Goal: Book appointment/travel/reservation

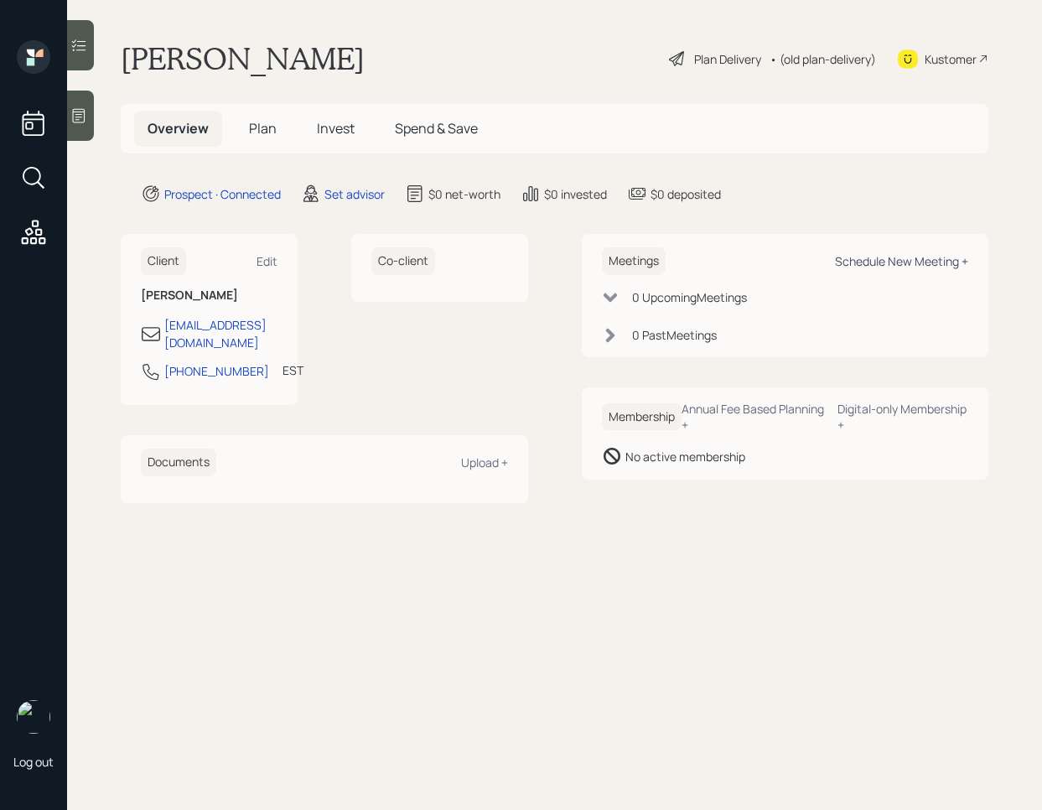
click at [894, 264] on div "Schedule New Meeting +" at bounding box center [901, 261] width 133 height 16
select select "round-[PERSON_NAME]"
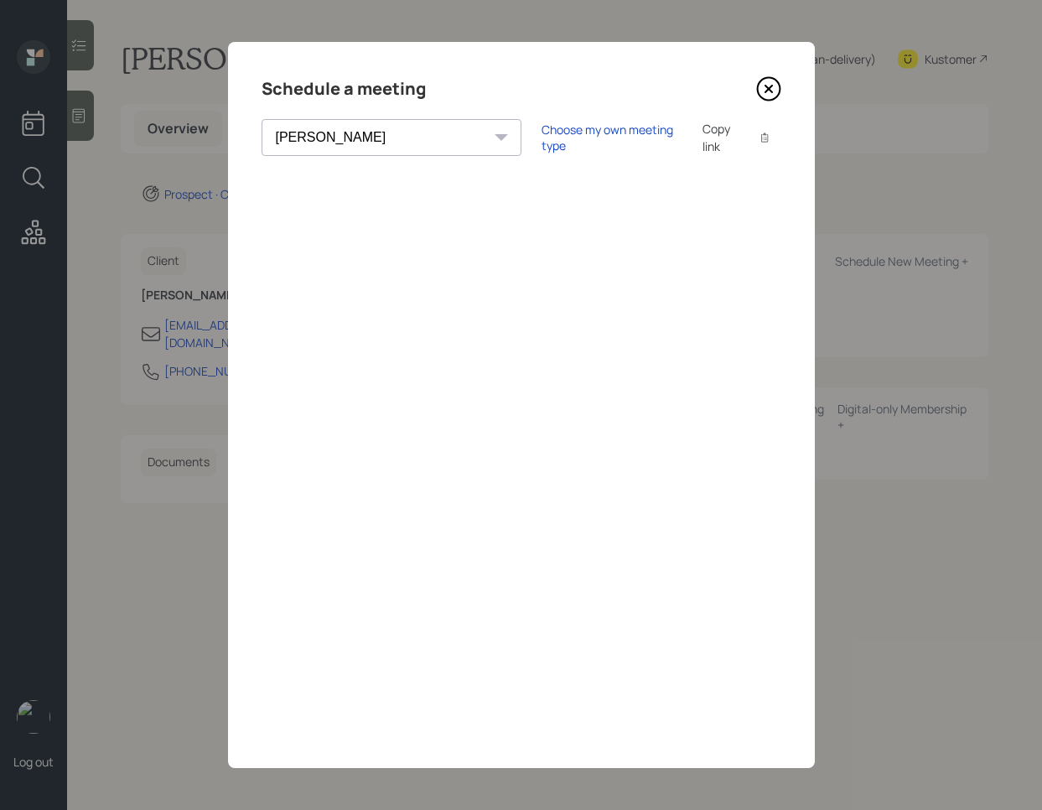
click at [764, 91] on icon at bounding box center [767, 88] width 7 height 7
